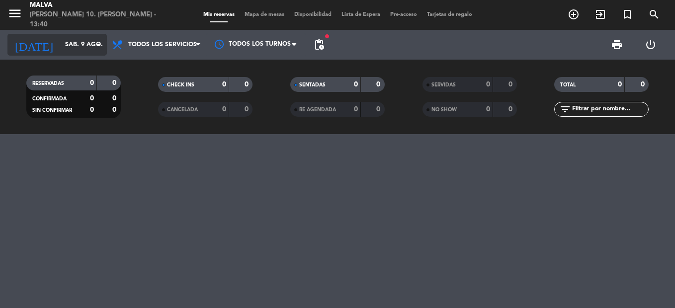
click at [93, 46] on icon "arrow_drop_down" at bounding box center [98, 45] width 12 height 12
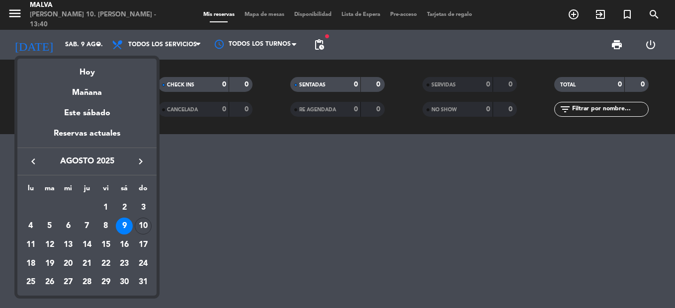
click at [144, 160] on icon "keyboard_arrow_right" at bounding box center [141, 161] width 12 height 12
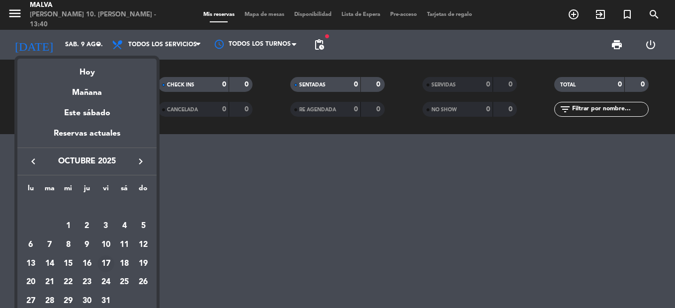
click at [107, 261] on div "17" at bounding box center [105, 263] width 17 height 17
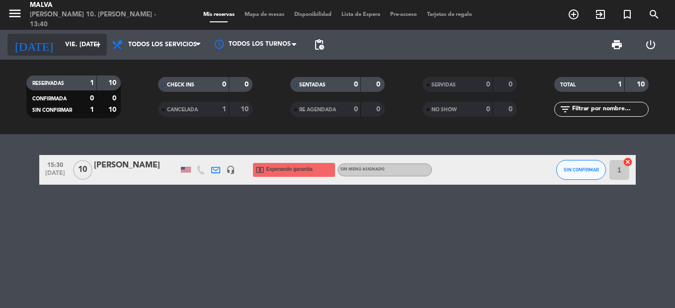
click at [80, 48] on input "vie. [DATE]" at bounding box center [102, 44] width 84 height 17
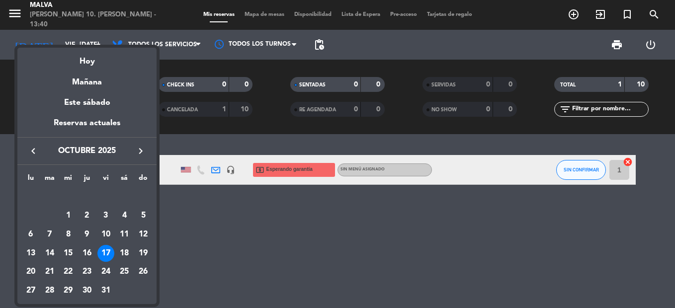
click at [31, 149] on icon "keyboard_arrow_left" at bounding box center [33, 151] width 12 height 12
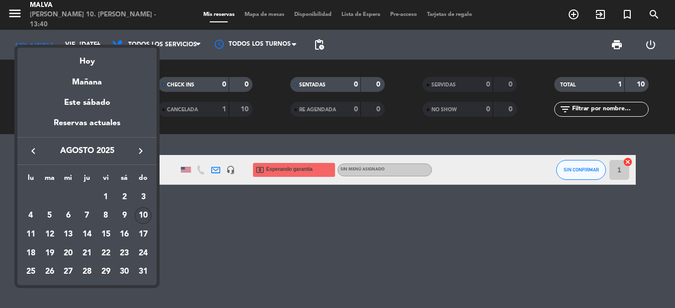
click at [142, 221] on div "10" at bounding box center [143, 215] width 17 height 17
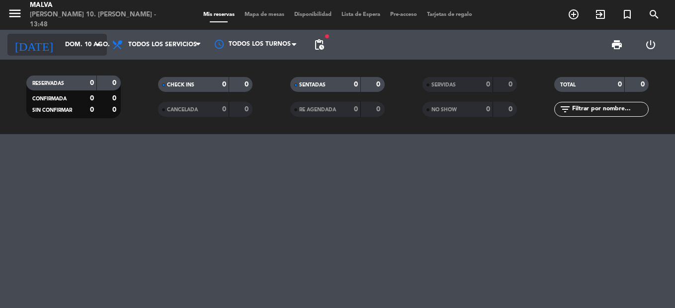
click at [63, 51] on input "dom. 10 ago." at bounding box center [102, 44] width 84 height 17
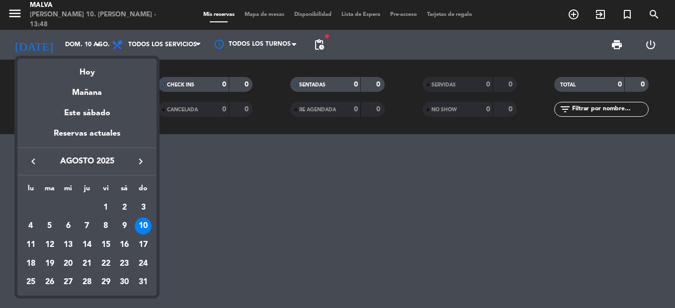
click at [139, 158] on icon "keyboard_arrow_right" at bounding box center [141, 161] width 12 height 12
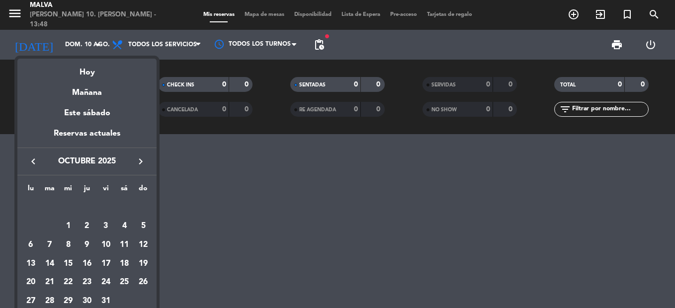
click at [139, 158] on icon "keyboard_arrow_right" at bounding box center [141, 161] width 12 height 12
click at [143, 227] on div "9" at bounding box center [143, 226] width 17 height 17
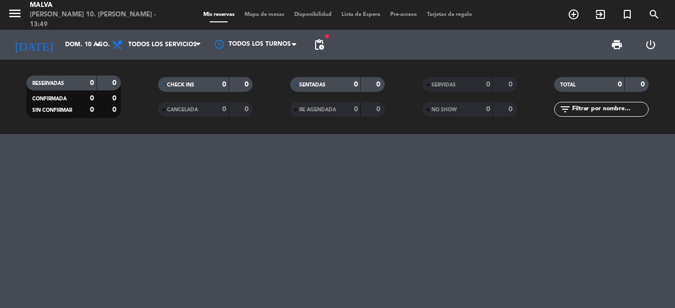
type input "dom. [DATE]"
click at [573, 15] on icon "add_circle_outline" at bounding box center [573, 14] width 12 height 12
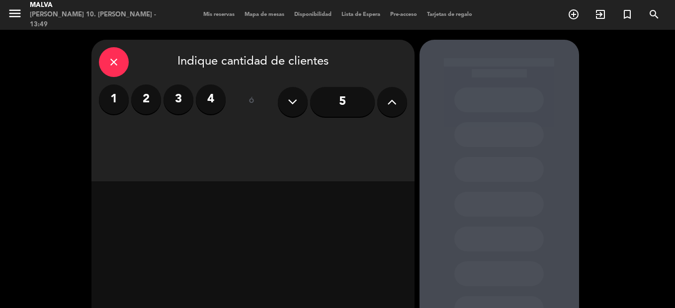
click at [387, 103] on icon at bounding box center [391, 101] width 9 height 15
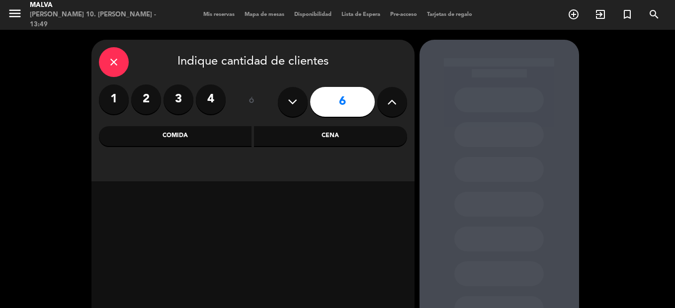
click at [387, 103] on icon at bounding box center [391, 101] width 9 height 15
type input "7"
click at [215, 135] on div "Comida" at bounding box center [175, 136] width 153 height 20
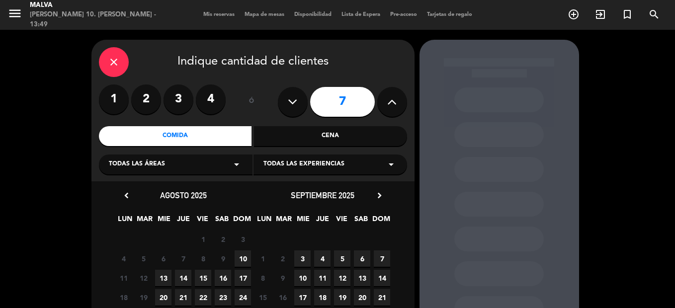
click at [375, 195] on icon "chevron_right" at bounding box center [379, 195] width 10 height 10
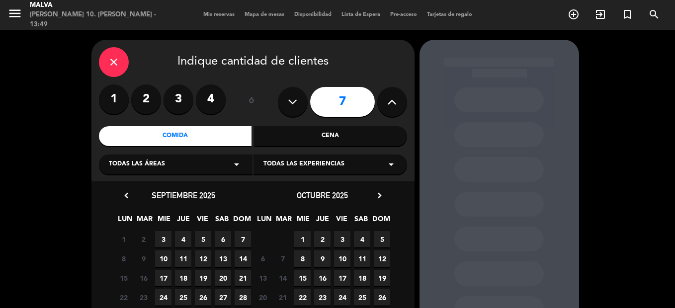
click at [375, 195] on icon "chevron_right" at bounding box center [379, 195] width 10 height 10
click at [379, 260] on span "9" at bounding box center [382, 258] width 16 height 16
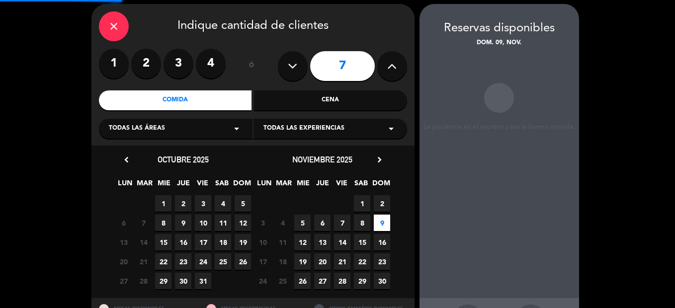
scroll to position [40, 0]
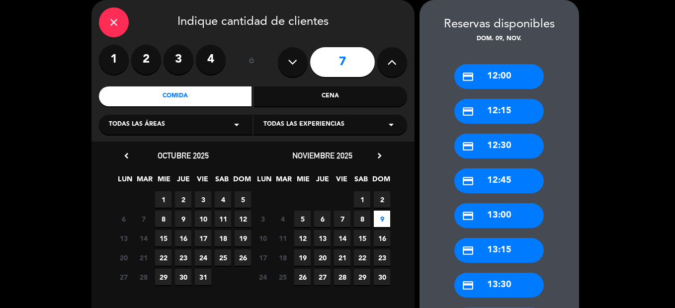
click at [491, 117] on div "credit_card 12:15" at bounding box center [498, 111] width 89 height 25
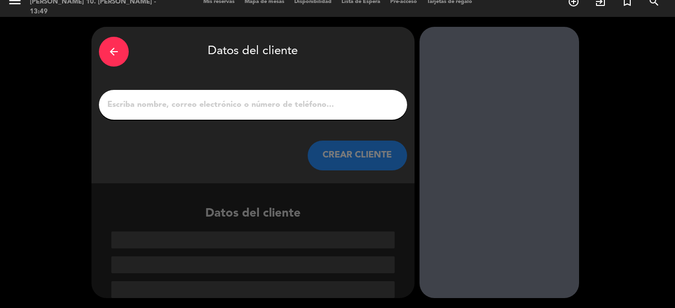
scroll to position [13, 0]
click at [335, 104] on input "1" at bounding box center [252, 105] width 293 height 14
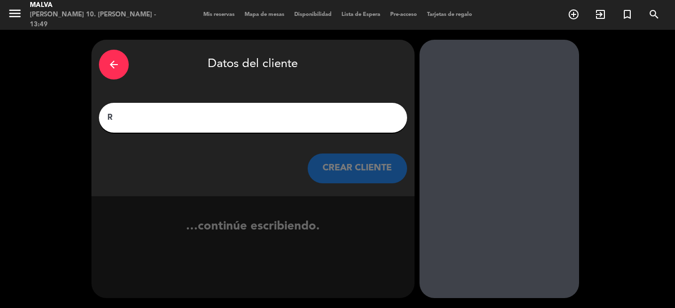
scroll to position [0, 0]
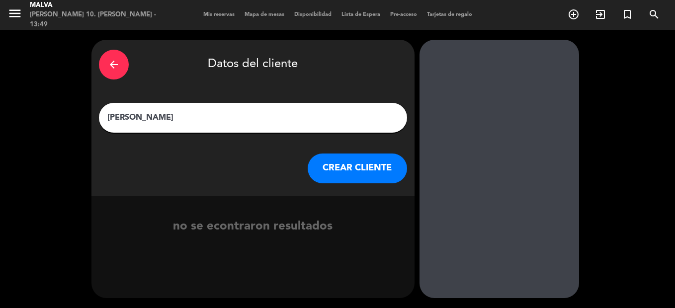
type input "[PERSON_NAME]"
click at [363, 168] on button "CREAR CLIENTE" at bounding box center [356, 168] width 99 height 30
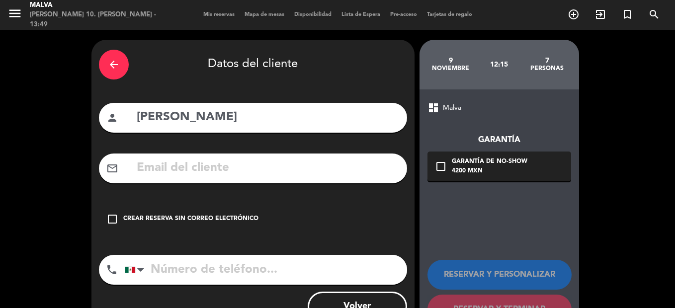
click at [115, 220] on icon "check_box_outline_blank" at bounding box center [112, 219] width 12 height 12
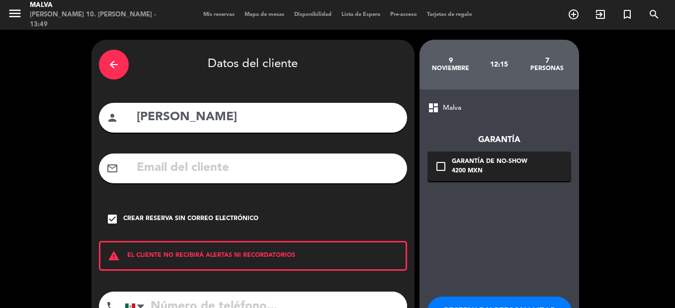
scroll to position [75, 0]
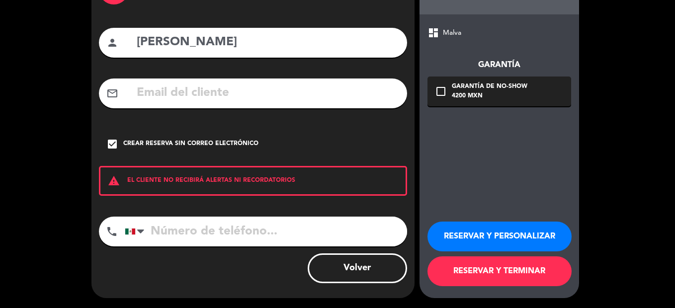
click at [506, 271] on button "RESERVAR Y TERMINAR" at bounding box center [499, 271] width 144 height 30
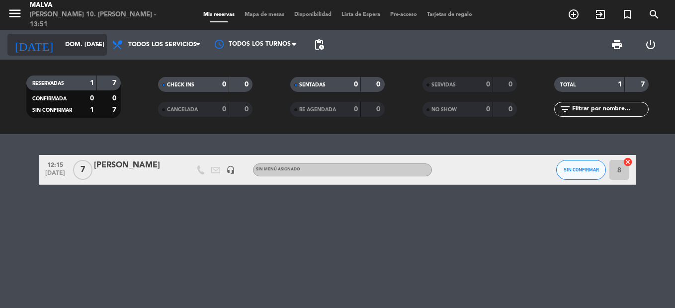
click at [96, 43] on icon "arrow_drop_down" at bounding box center [98, 45] width 12 height 12
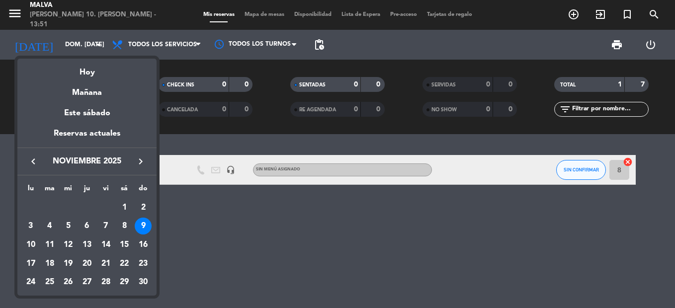
click at [34, 157] on icon "keyboard_arrow_left" at bounding box center [33, 161] width 12 height 12
click at [35, 159] on icon "keyboard_arrow_left" at bounding box center [33, 161] width 12 height 12
click at [141, 231] on div "10" at bounding box center [143, 226] width 17 height 17
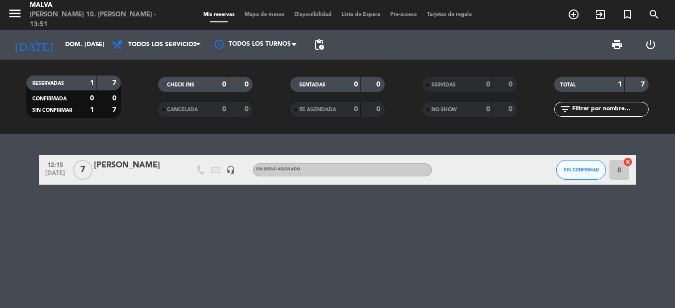
type input "dom. 10 ago."
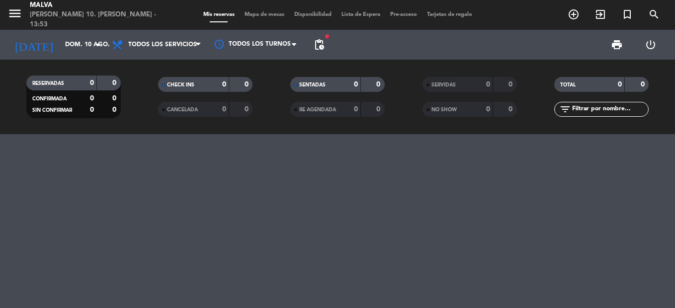
click at [234, 202] on div at bounding box center [337, 221] width 675 height 174
